Goal: Check status: Check status

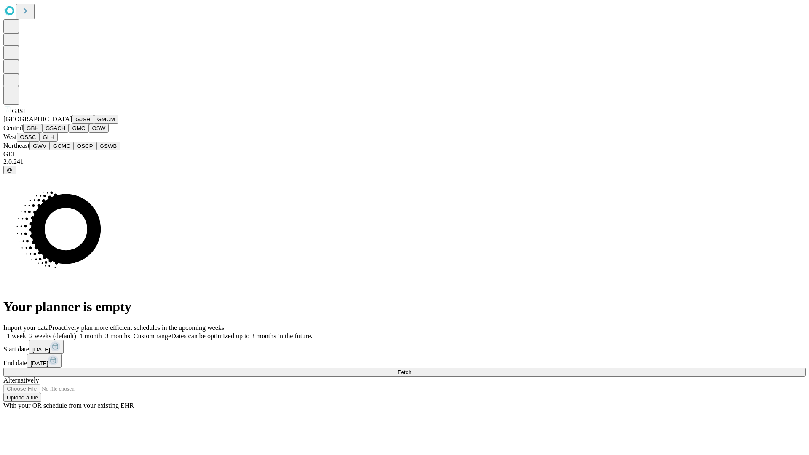
click at [72, 124] on button "GJSH" at bounding box center [83, 119] width 22 height 9
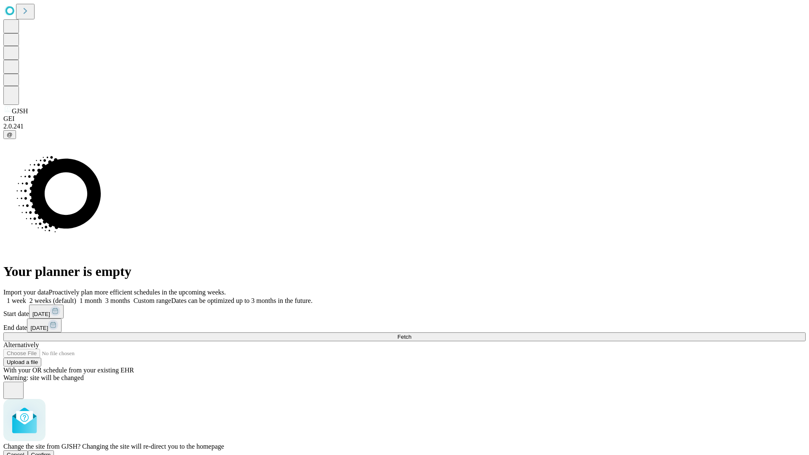
click at [51, 452] on span "Confirm" at bounding box center [41, 455] width 20 height 6
click at [76, 297] on label "2 weeks (default)" at bounding box center [51, 300] width 50 height 7
click at [411, 334] on span "Fetch" at bounding box center [405, 337] width 14 height 6
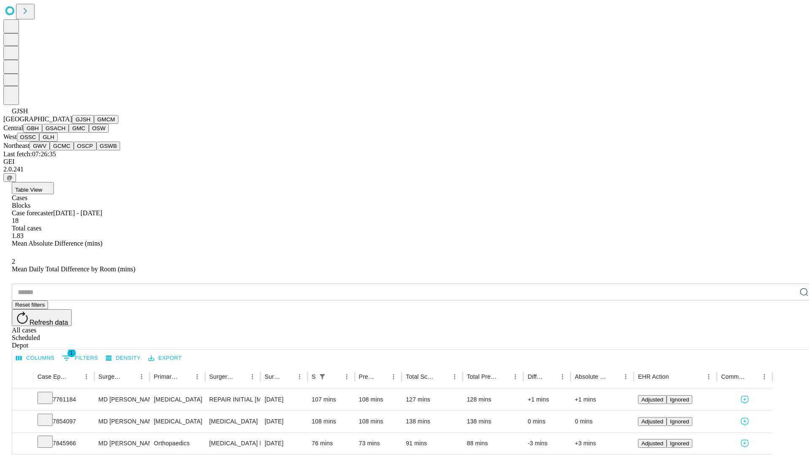
click at [94, 124] on button "GMCM" at bounding box center [106, 119] width 24 height 9
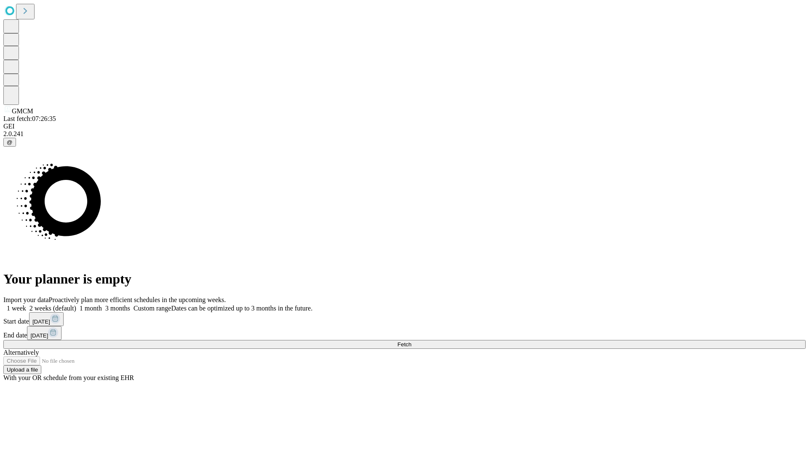
click at [76, 305] on label "2 weeks (default)" at bounding box center [51, 308] width 50 height 7
click at [411, 341] on span "Fetch" at bounding box center [405, 344] width 14 height 6
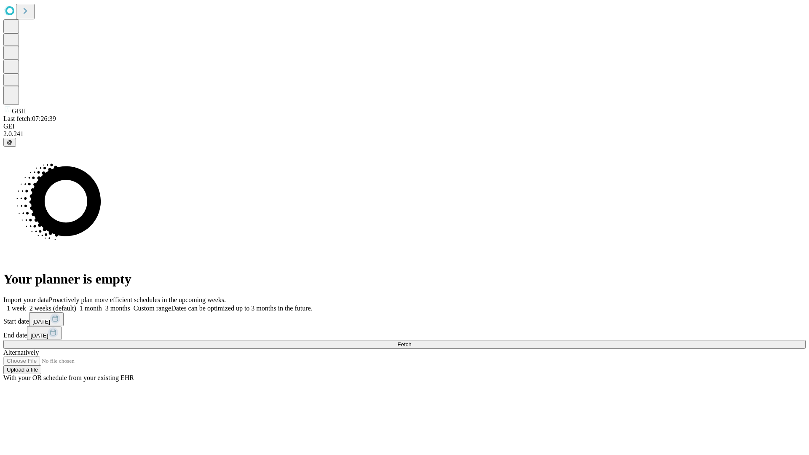
click at [76, 305] on label "2 weeks (default)" at bounding box center [51, 308] width 50 height 7
click at [411, 341] on span "Fetch" at bounding box center [405, 344] width 14 height 6
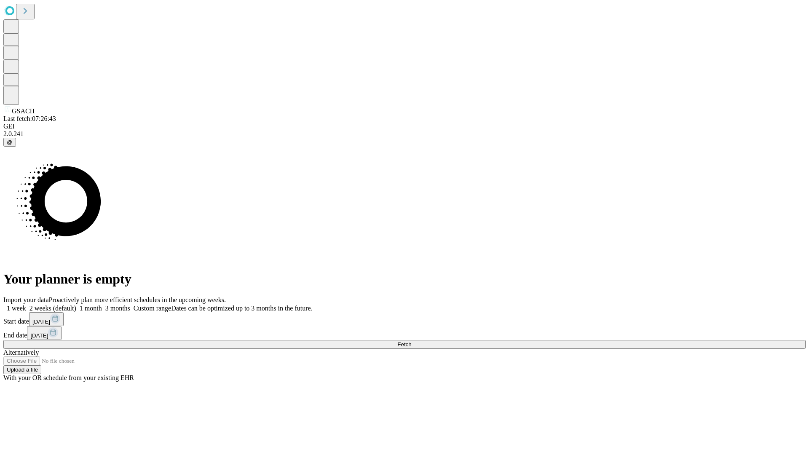
click at [76, 305] on label "2 weeks (default)" at bounding box center [51, 308] width 50 height 7
click at [411, 341] on span "Fetch" at bounding box center [405, 344] width 14 height 6
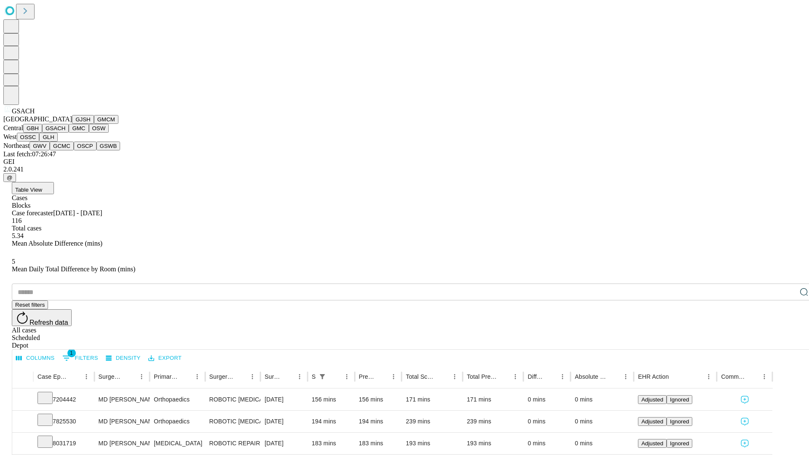
click at [69, 133] on button "GMC" at bounding box center [79, 128] width 20 height 9
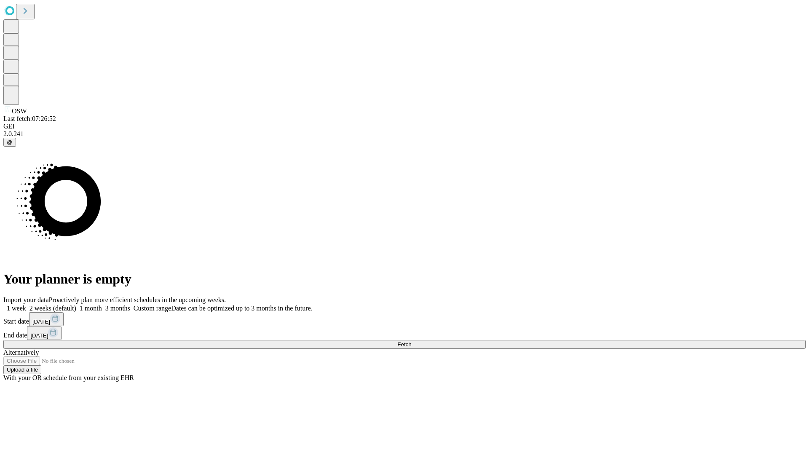
click at [76, 305] on label "2 weeks (default)" at bounding box center [51, 308] width 50 height 7
click at [411, 341] on span "Fetch" at bounding box center [405, 344] width 14 height 6
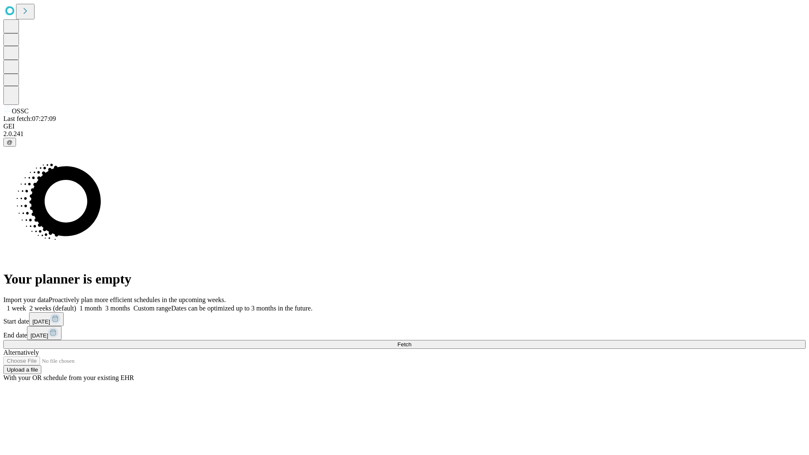
click at [76, 305] on label "2 weeks (default)" at bounding box center [51, 308] width 50 height 7
click at [411, 341] on span "Fetch" at bounding box center [405, 344] width 14 height 6
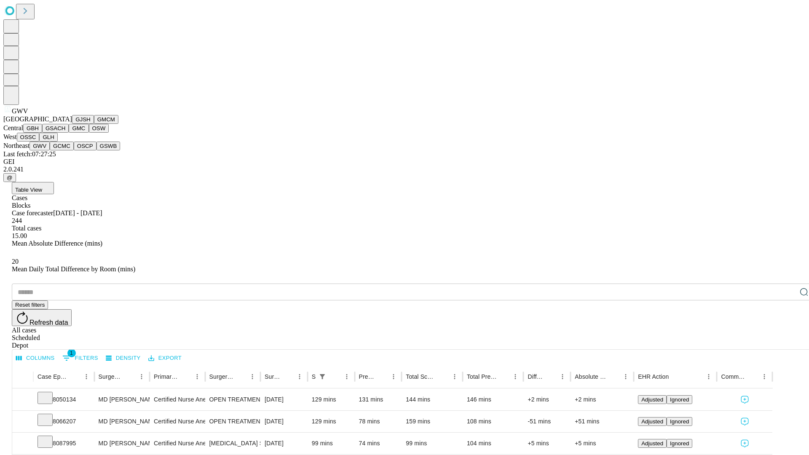
click at [65, 150] on button "GCMC" at bounding box center [62, 146] width 24 height 9
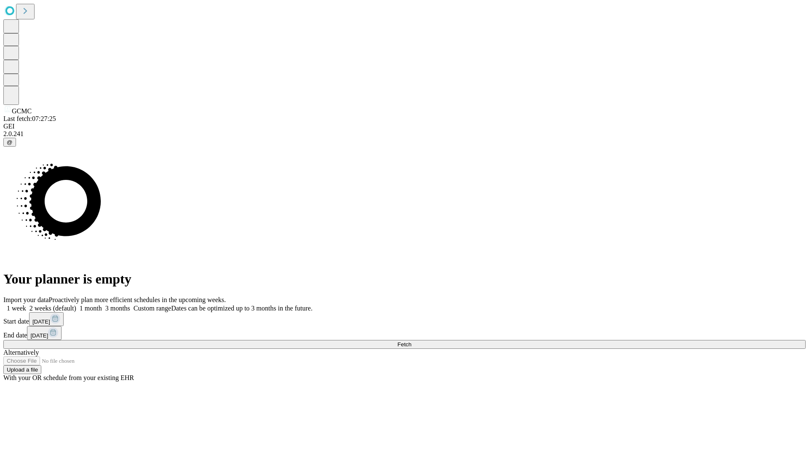
click at [76, 305] on label "2 weeks (default)" at bounding box center [51, 308] width 50 height 7
click at [411, 341] on span "Fetch" at bounding box center [405, 344] width 14 height 6
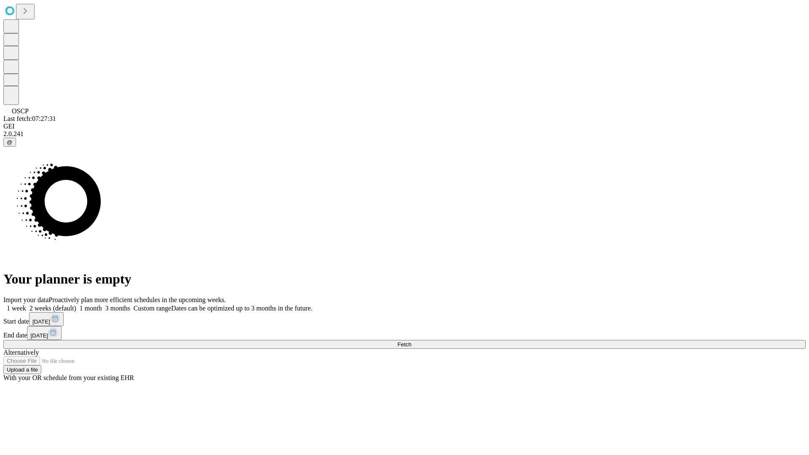
click at [76, 305] on label "2 weeks (default)" at bounding box center [51, 308] width 50 height 7
click at [411, 341] on span "Fetch" at bounding box center [405, 344] width 14 height 6
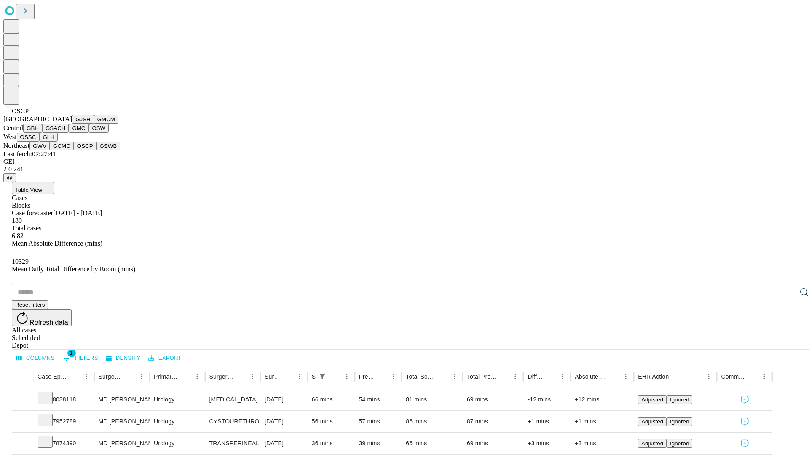
click at [97, 150] on button "GSWB" at bounding box center [109, 146] width 24 height 9
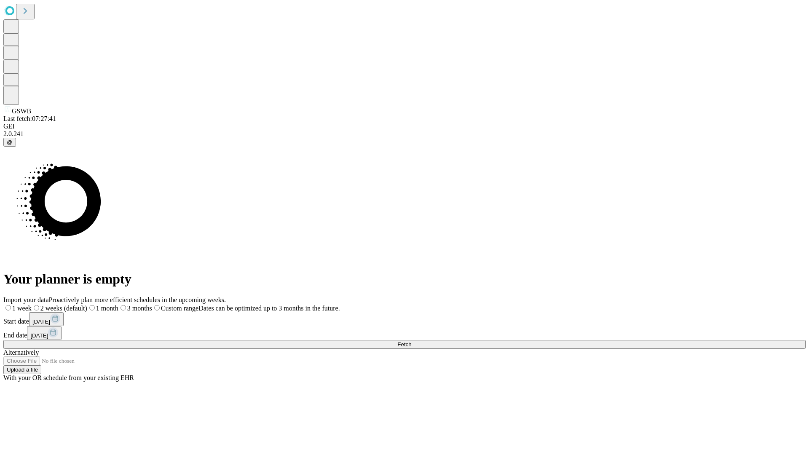
click at [87, 305] on label "2 weeks (default)" at bounding box center [60, 308] width 56 height 7
click at [411, 341] on span "Fetch" at bounding box center [405, 344] width 14 height 6
